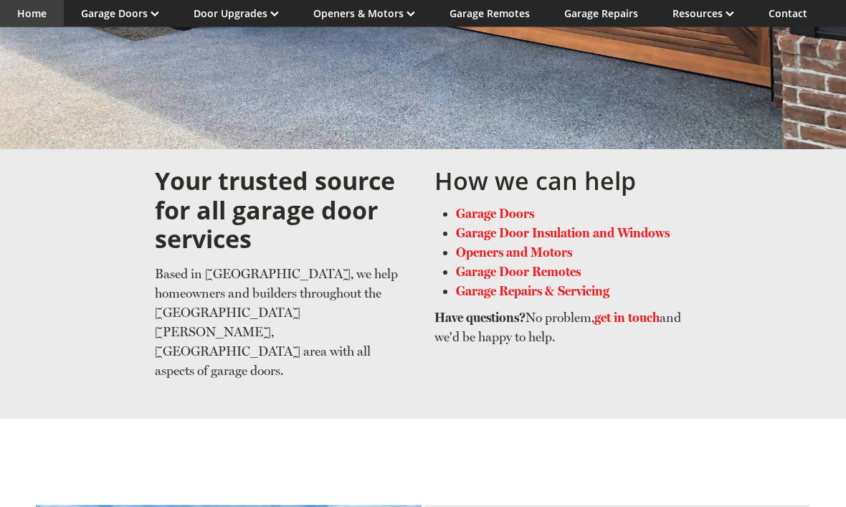
scroll to position [546, 0]
click at [630, 225] on link "Garage Door Insulation and Windows" at bounding box center [563, 232] width 214 height 15
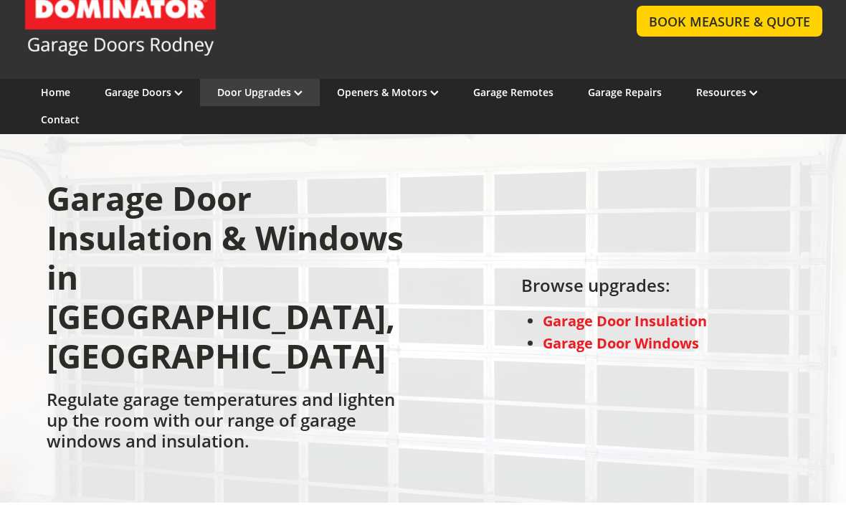
scroll to position [70, 0]
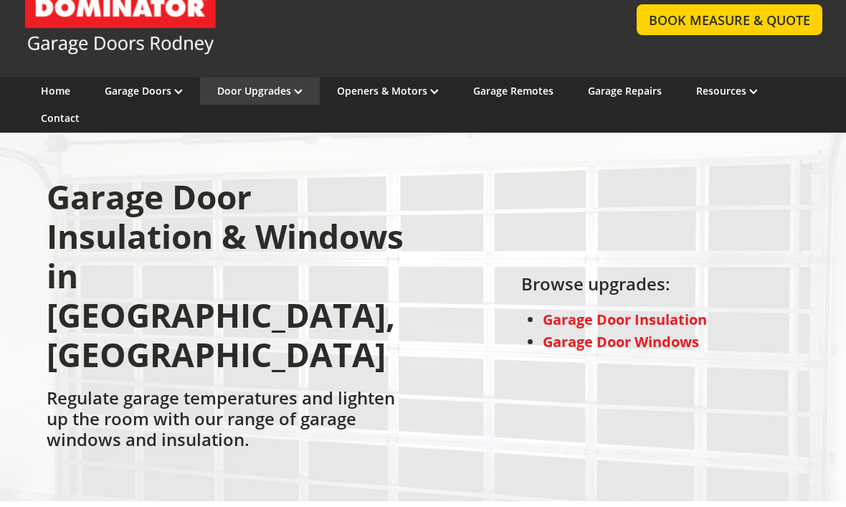
click at [668, 332] on strong "Garage Door Windows" at bounding box center [621, 341] width 156 height 19
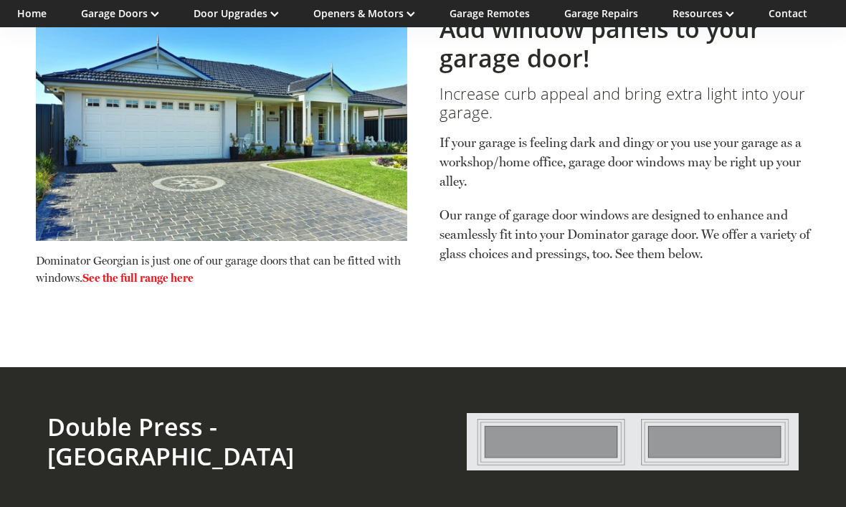
scroll to position [414, 0]
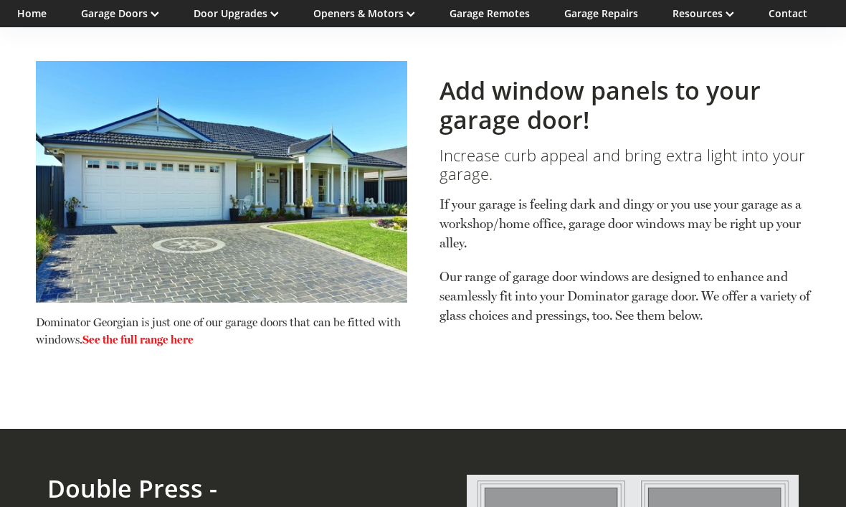
click at [179, 336] on link "See the full range here" at bounding box center [137, 340] width 111 height 14
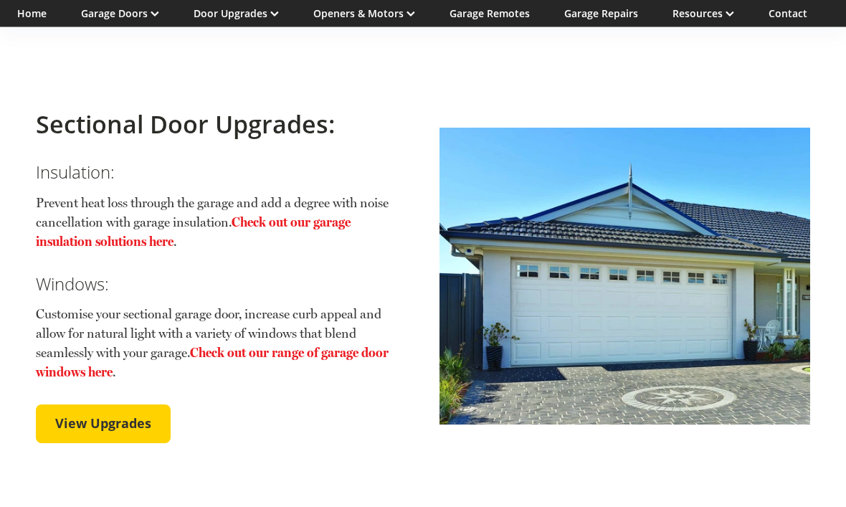
scroll to position [2330, 0]
click at [290, 345] on link "Check out our range of garage door windows here" at bounding box center [212, 362] width 353 height 34
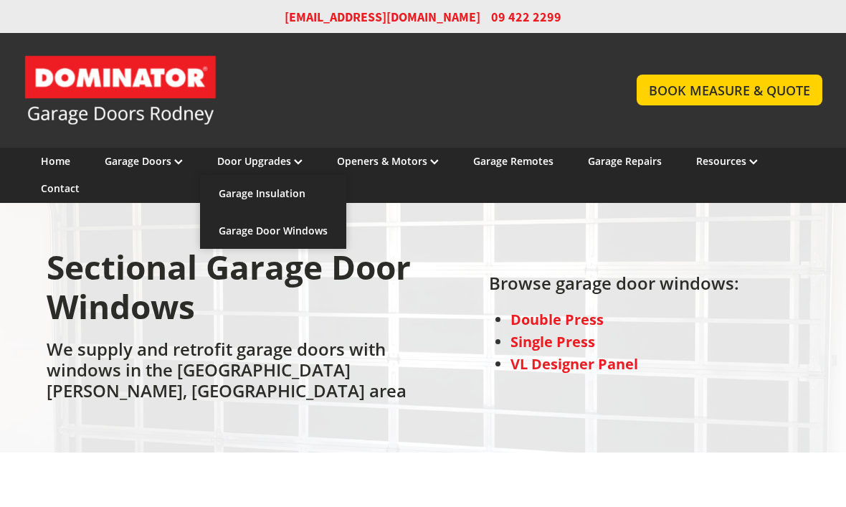
click at [312, 232] on link "Garage Door Windows" at bounding box center [273, 230] width 146 height 37
